Goal: Use online tool/utility: Utilize a website feature to perform a specific function

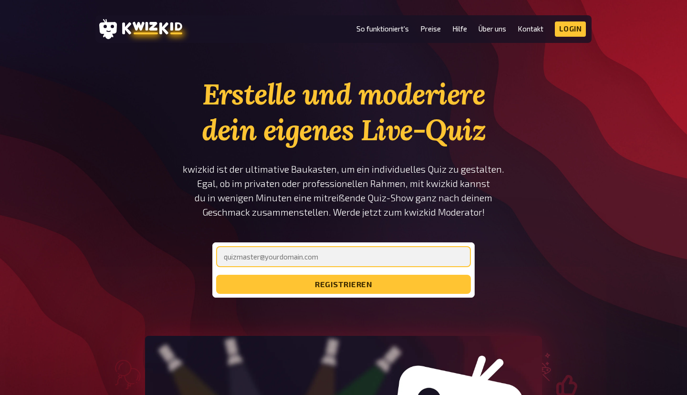
click at [279, 262] on input "email" at bounding box center [343, 256] width 255 height 21
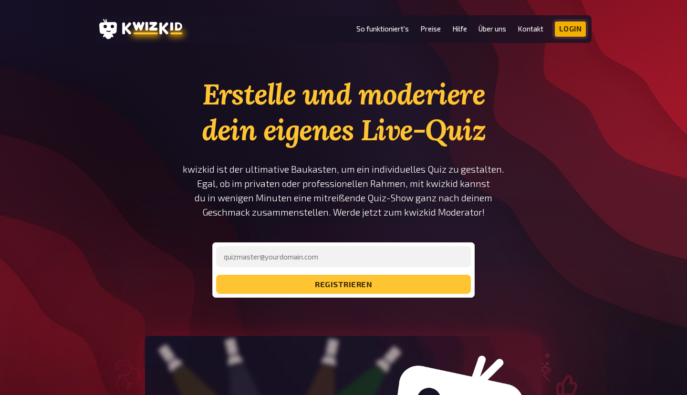
click at [569, 27] on link "Login" at bounding box center [571, 28] width 32 height 15
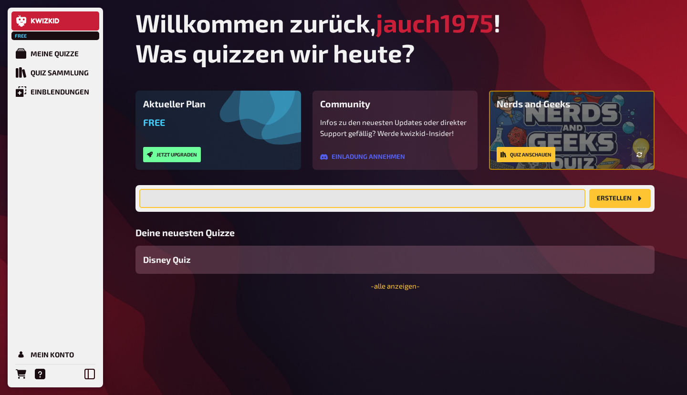
click at [193, 190] on input "text" at bounding box center [362, 198] width 446 height 19
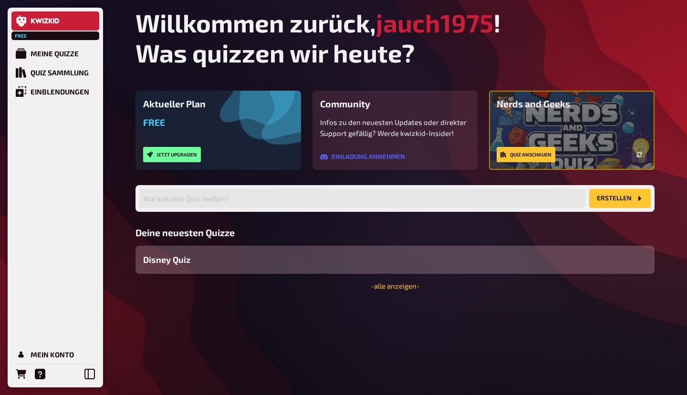
click at [177, 262] on span "Disney Quiz" at bounding box center [166, 259] width 47 height 13
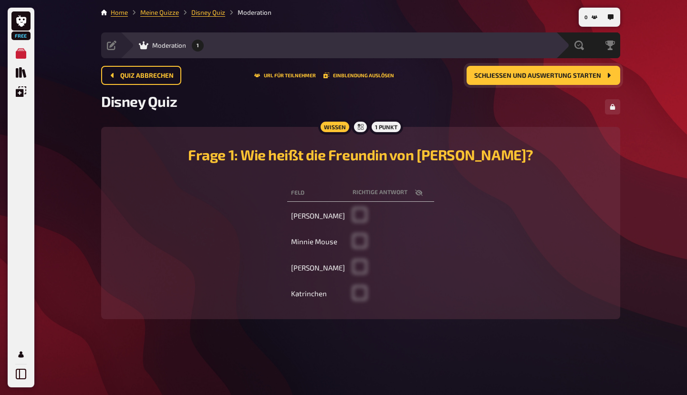
click at [505, 74] on span "Schließen und Auswertung starten" at bounding box center [537, 76] width 127 height 7
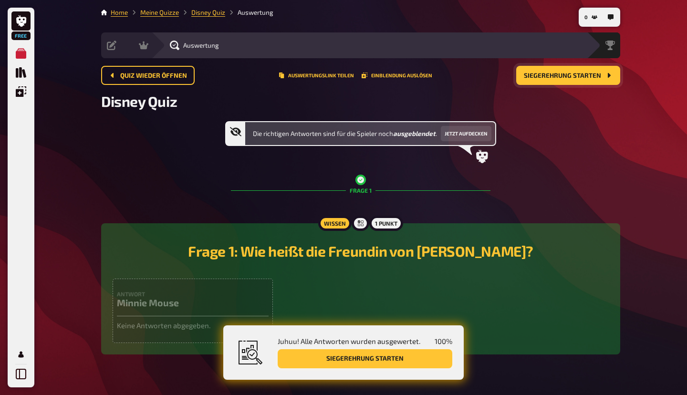
click at [320, 357] on button "Siegerehrung starten" at bounding box center [365, 358] width 175 height 19
click at [141, 276] on div "Frage 1: Wie heißt die Freundin von Mickey Maus? Antwort Minnie Mouse Keine Ant…" at bounding box center [361, 289] width 496 height 108
click at [146, 78] on span "Quiz wieder öffnen" at bounding box center [153, 76] width 67 height 7
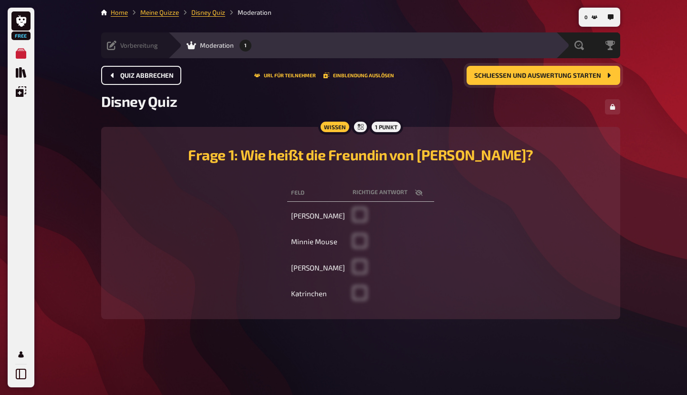
click at [107, 49] on icon at bounding box center [112, 46] width 10 height 10
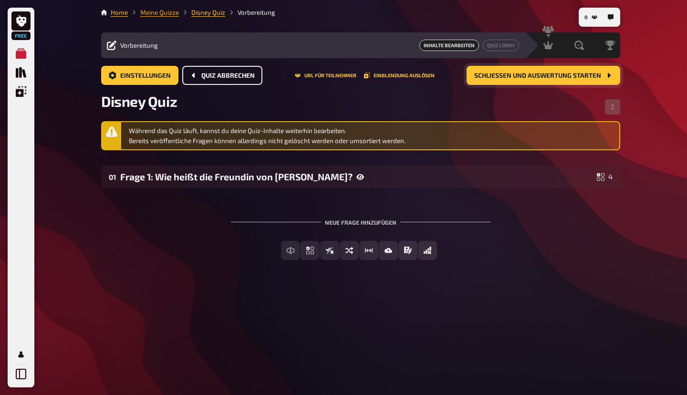
click at [158, 11] on link "Meine Quizze" at bounding box center [159, 13] width 39 height 8
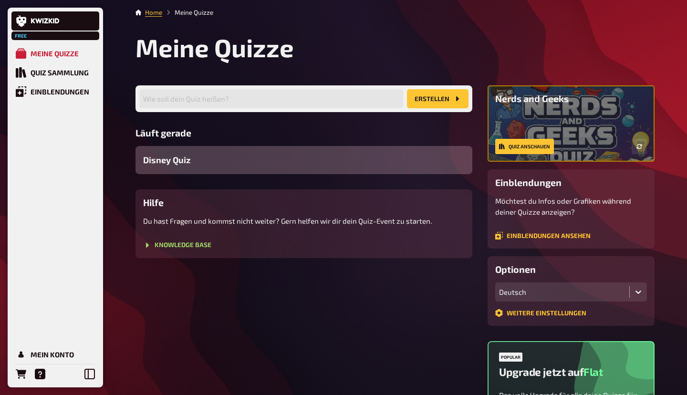
click at [167, 158] on span "Disney Quiz" at bounding box center [166, 160] width 47 height 13
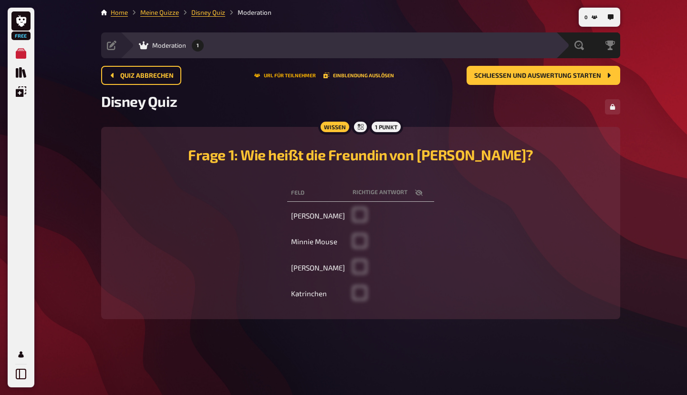
click at [284, 74] on button "URL für Teilnehmer" at bounding box center [285, 76] width 62 height 6
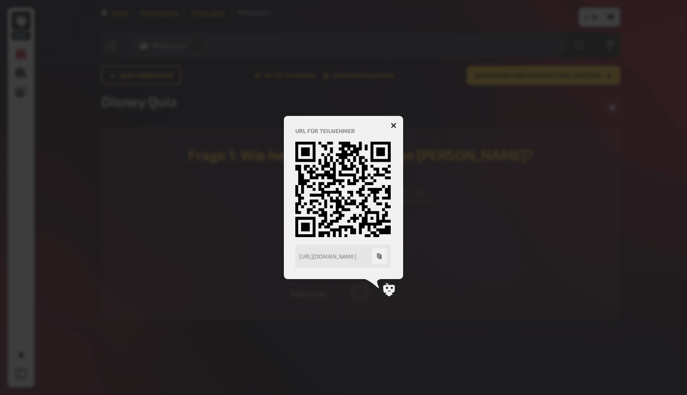
click at [393, 127] on icon "button" at bounding box center [394, 126] width 6 height 6
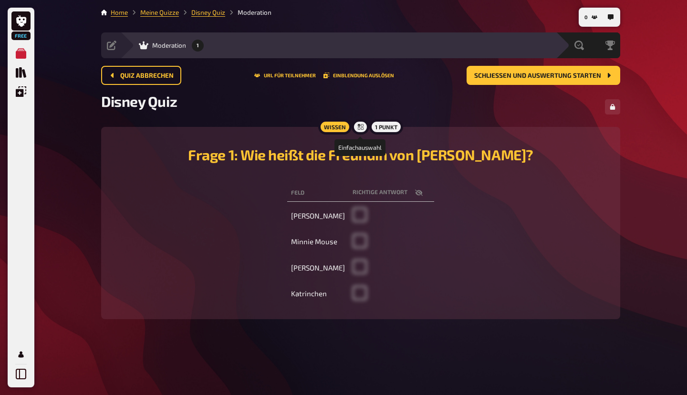
click at [361, 128] on icon at bounding box center [361, 127] width 6 height 6
click at [23, 91] on icon "Einblendungen" at bounding box center [21, 91] width 11 height 11
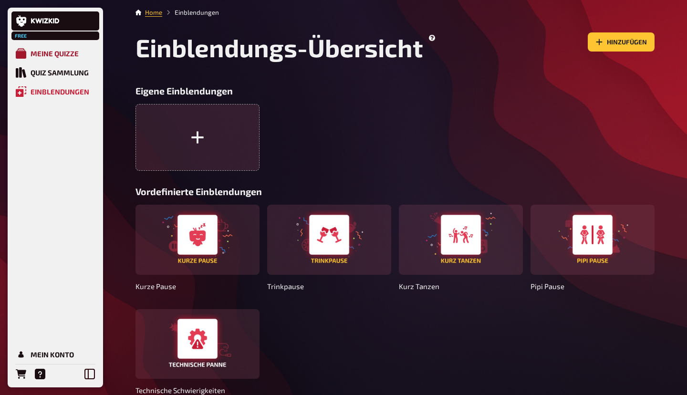
click at [52, 52] on div "Meine Quizze" at bounding box center [55, 53] width 48 height 9
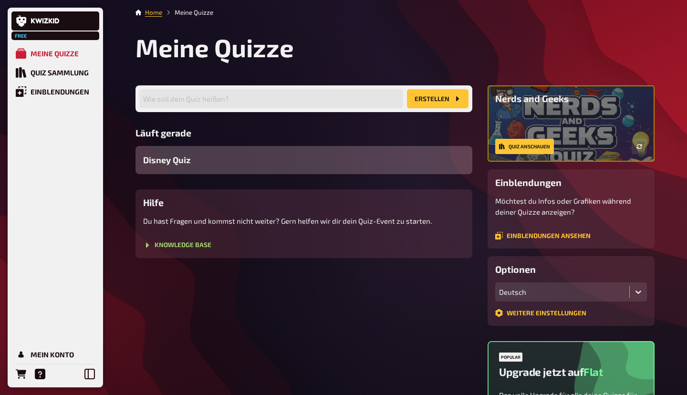
click at [187, 159] on span "Disney Quiz" at bounding box center [166, 160] width 47 height 13
